Goal: Task Accomplishment & Management: Complete application form

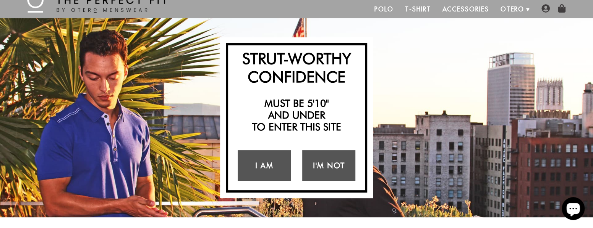
scroll to position [38, 0]
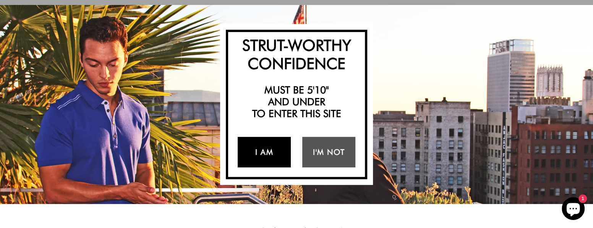
click at [265, 149] on link "I Am" at bounding box center [264, 152] width 53 height 31
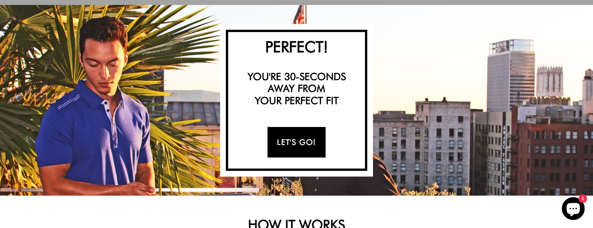
click at [291, 143] on link "Let's Go!" at bounding box center [296, 142] width 58 height 31
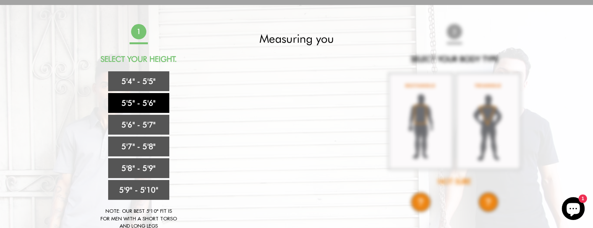
click at [147, 105] on link "5'5" - 5'6"" at bounding box center [138, 103] width 61 height 20
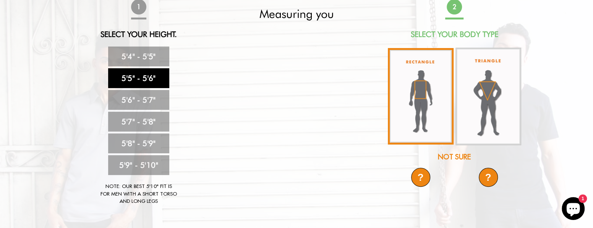
scroll to position [76, 0]
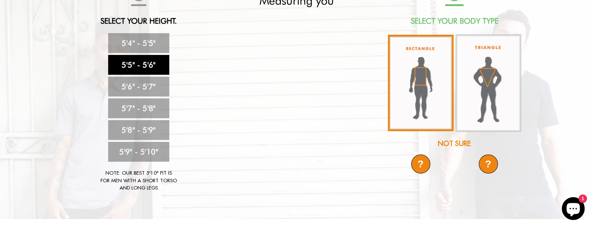
click at [421, 84] on img at bounding box center [421, 83] width 66 height 97
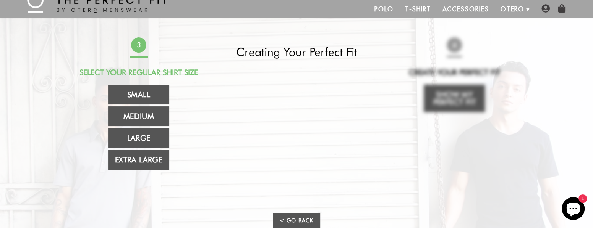
scroll to position [38, 0]
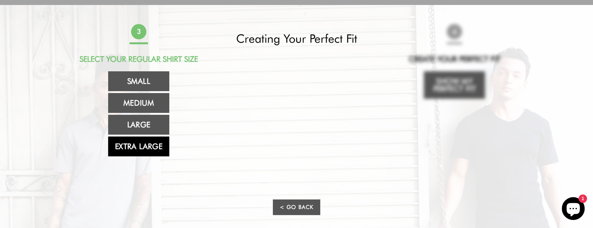
click at [141, 142] on link "Extra Large" at bounding box center [138, 147] width 61 height 20
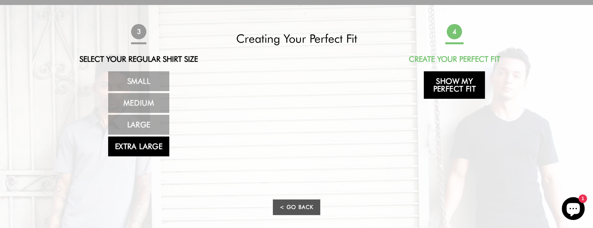
click at [457, 80] on link "Show My Perfect Fit" at bounding box center [454, 85] width 61 height 28
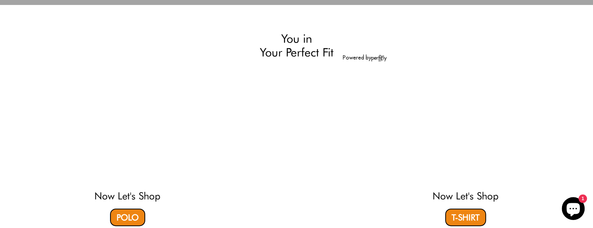
select select "55-56"
select select "XL"
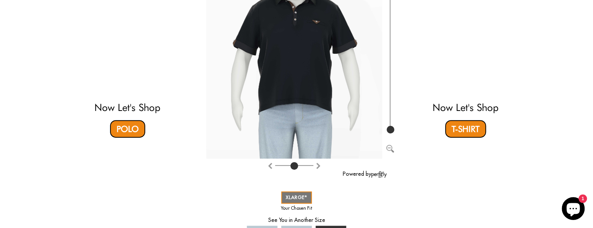
scroll to position [0, 0]
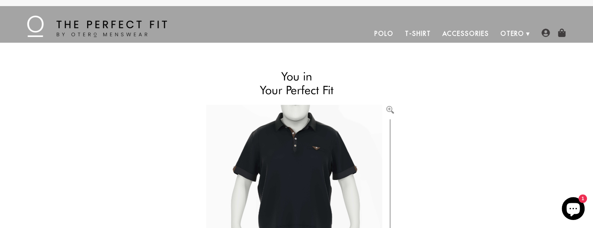
click at [544, 32] on img at bounding box center [545, 33] width 8 height 8
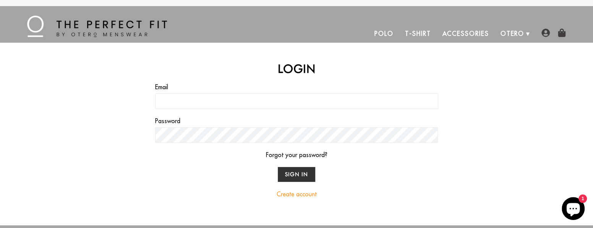
click at [288, 193] on link "Create account" at bounding box center [297, 195] width 40 height 8
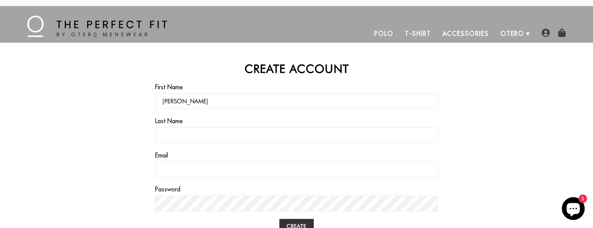
type input "[PERSON_NAME]"
type input "[EMAIL_ADDRESS][DOMAIN_NAME]"
